Goal: Find specific page/section: Find specific page/section

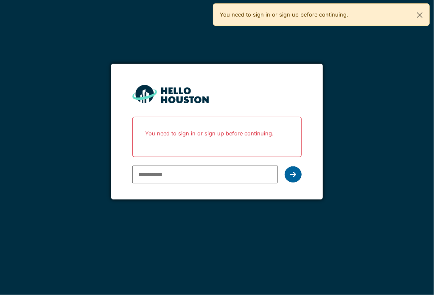
type input "**********"
click at [297, 172] on div at bounding box center [293, 174] width 17 height 16
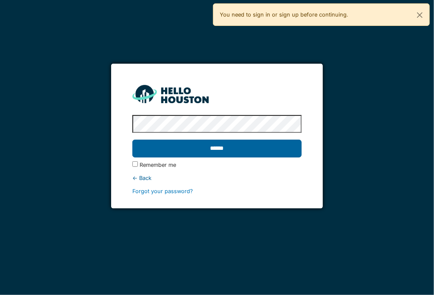
click at [225, 150] on input "******" at bounding box center [216, 149] width 169 height 18
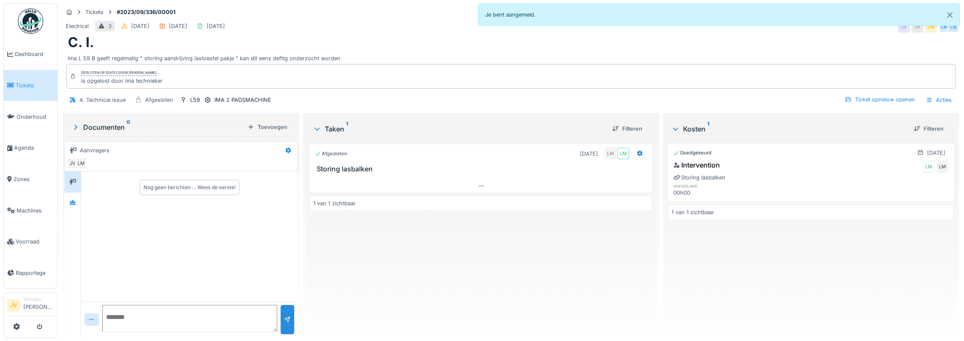
click at [18, 87] on span "Tickets" at bounding box center [35, 85] width 38 height 8
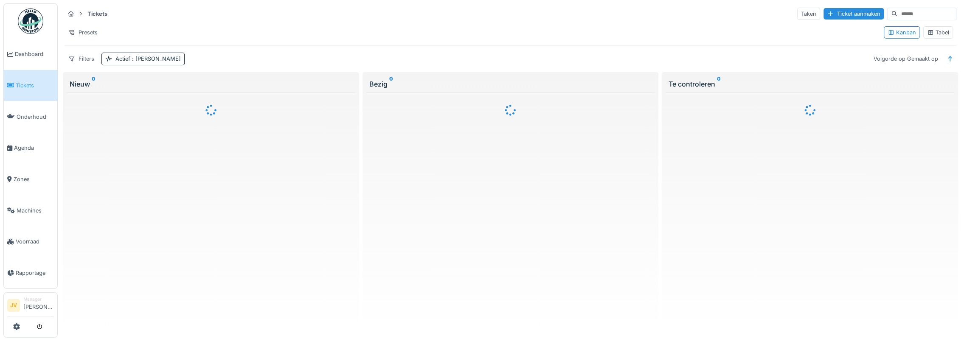
click at [934, 33] on div "Tabel" at bounding box center [938, 32] width 22 height 8
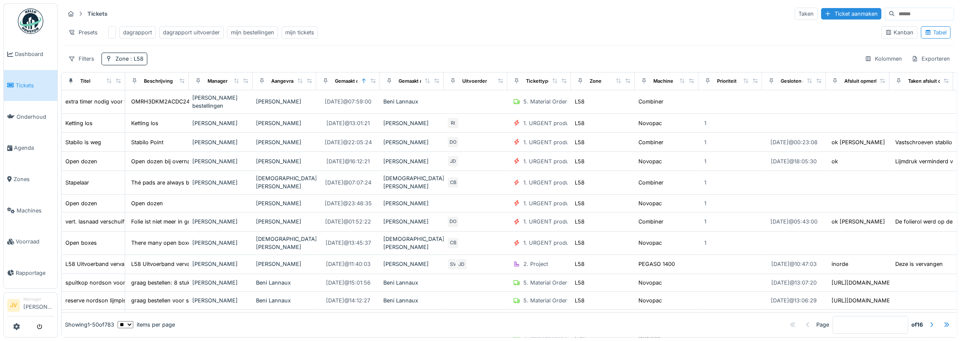
click at [895, 15] on input at bounding box center [924, 14] width 59 height 12
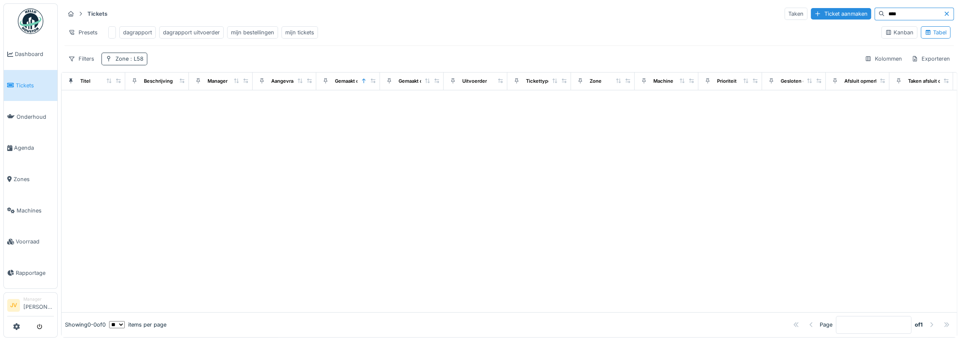
type input "****"
click at [117, 63] on div "Zone : L58" at bounding box center [129, 59] width 28 height 8
click at [124, 98] on icon at bounding box center [124, 101] width 7 height 6
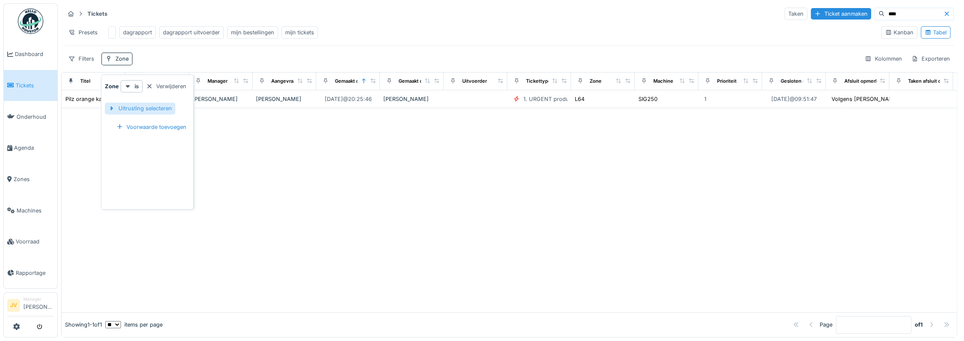
click at [132, 109] on div "Uitrusting selecteren" at bounding box center [140, 108] width 70 height 11
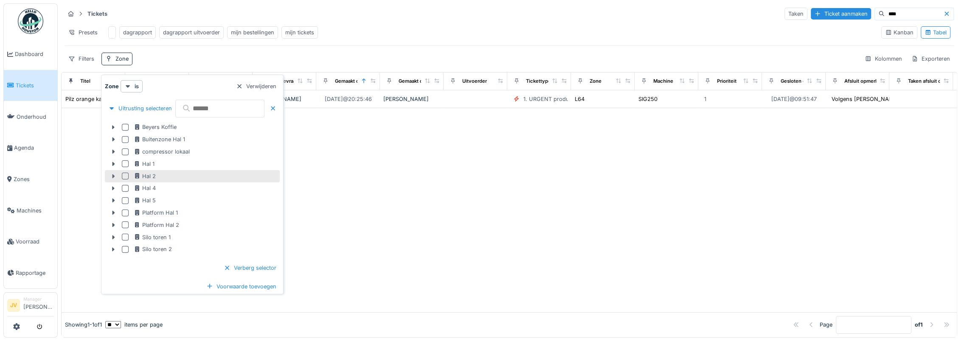
click at [116, 172] on div at bounding box center [114, 176] width 14 height 9
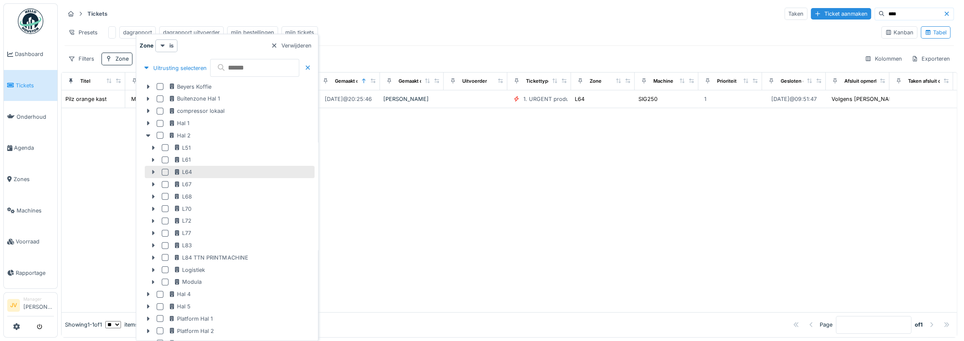
click at [153, 171] on icon at bounding box center [153, 172] width 3 height 4
click at [191, 170] on div "L64" at bounding box center [183, 172] width 18 height 8
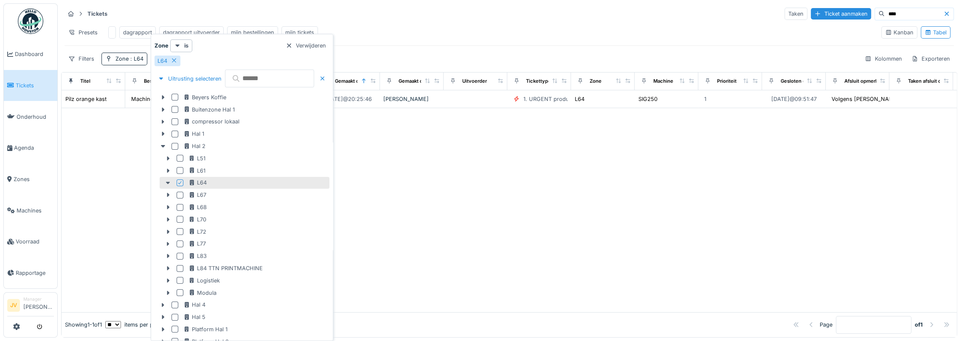
click at [519, 152] on div at bounding box center [509, 210] width 895 height 204
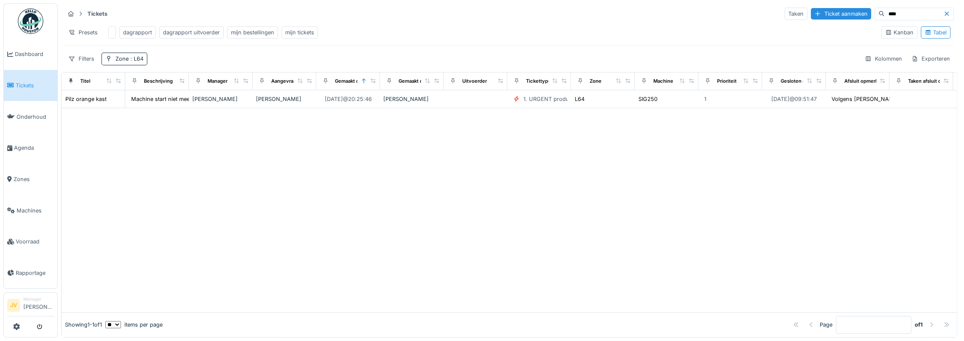
click at [37, 86] on span "Tickets" at bounding box center [35, 85] width 38 height 8
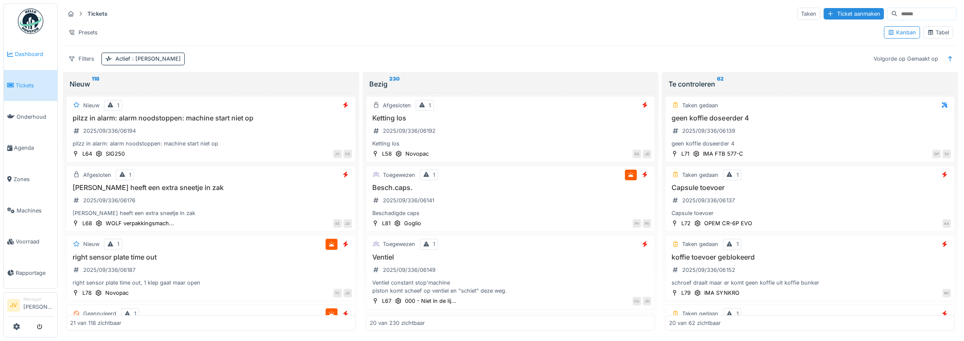
click at [32, 49] on link "Dashboard" at bounding box center [30, 54] width 53 height 31
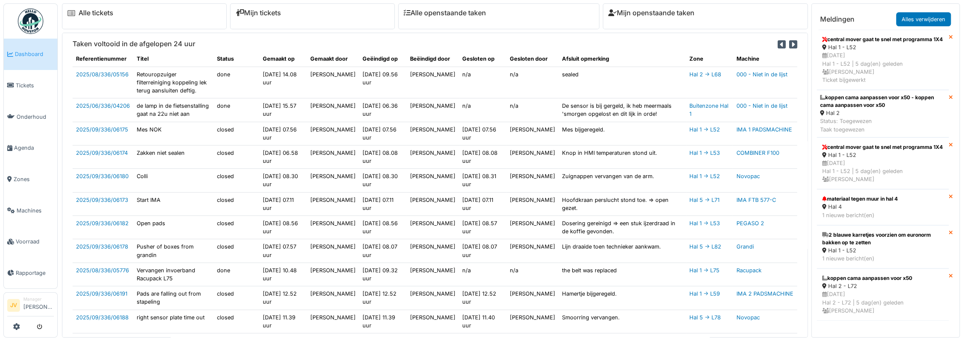
click at [30, 22] on img at bounding box center [30, 20] width 25 height 25
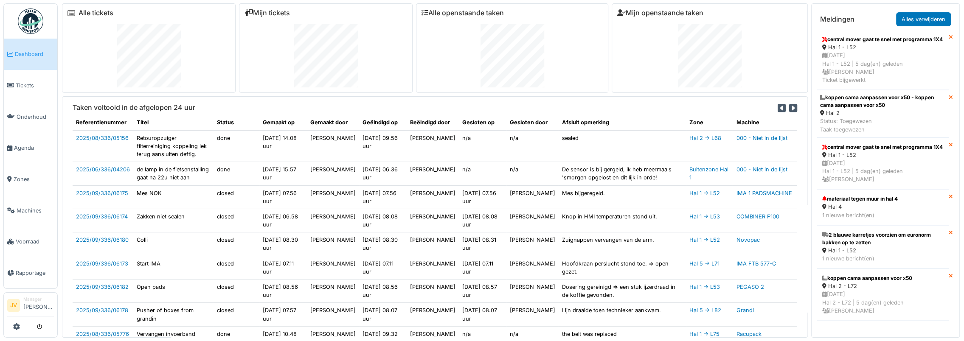
click at [40, 22] on img at bounding box center [30, 20] width 25 height 25
